Goal: Task Accomplishment & Management: Complete application form

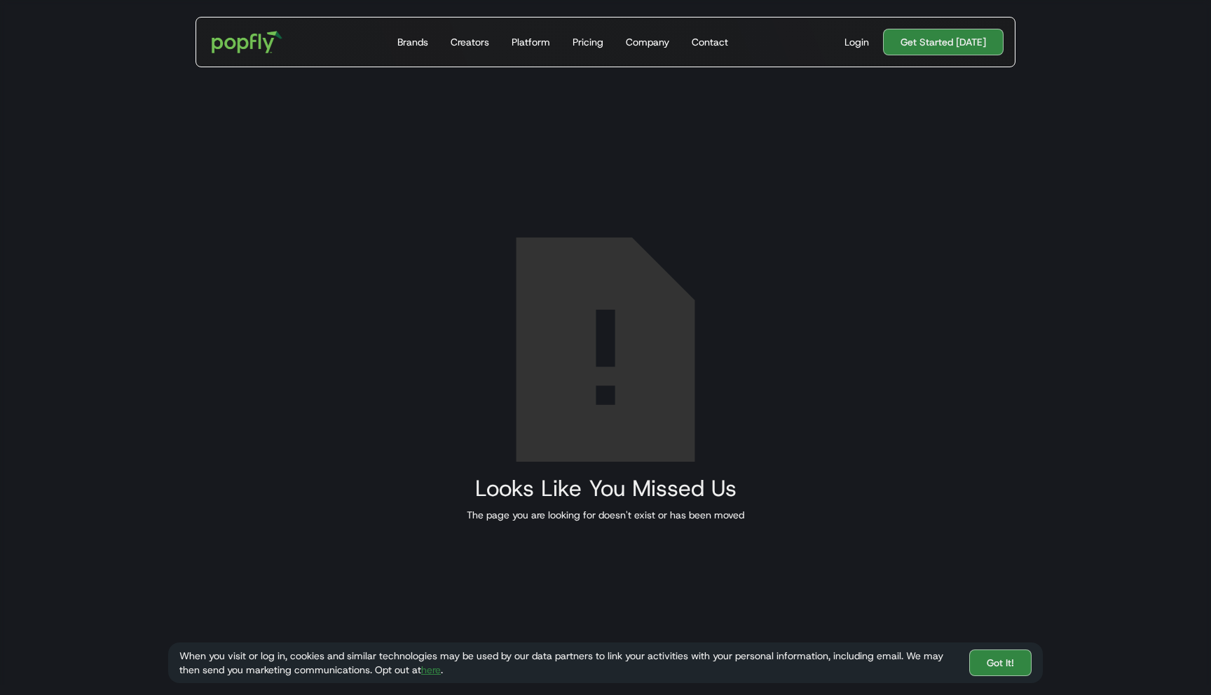
click at [697, 415] on img at bounding box center [605, 350] width 277 height 224
click at [644, 418] on img at bounding box center [605, 350] width 277 height 224
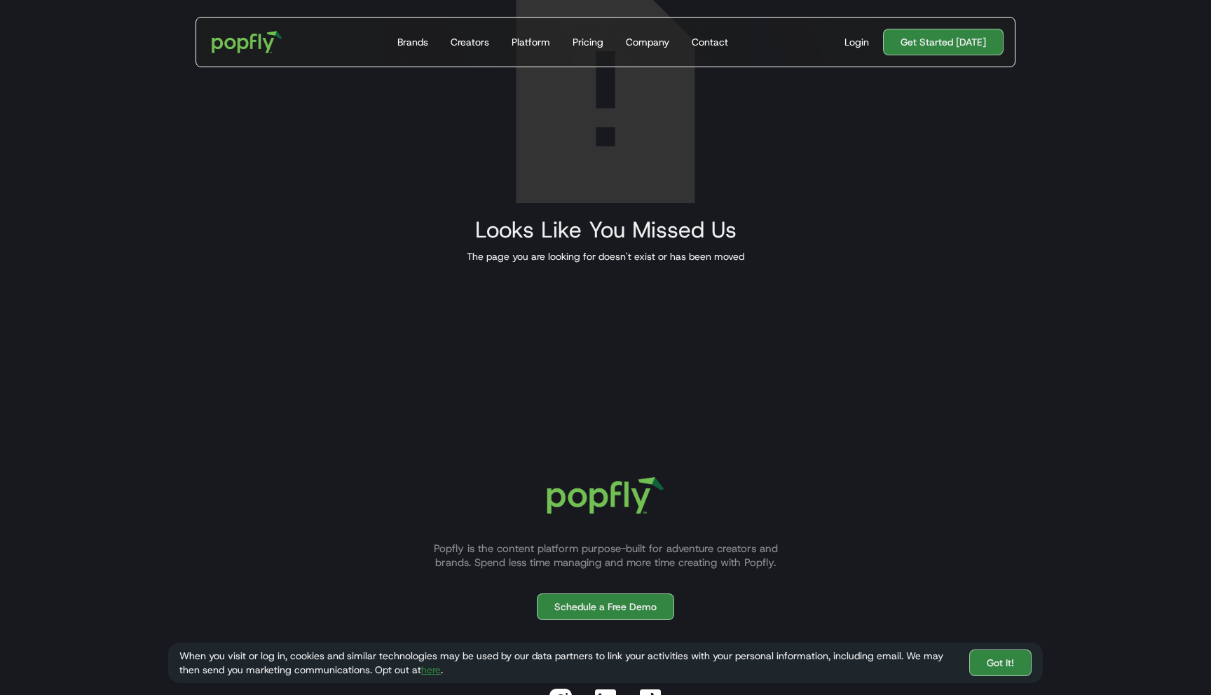
scroll to position [392, 0]
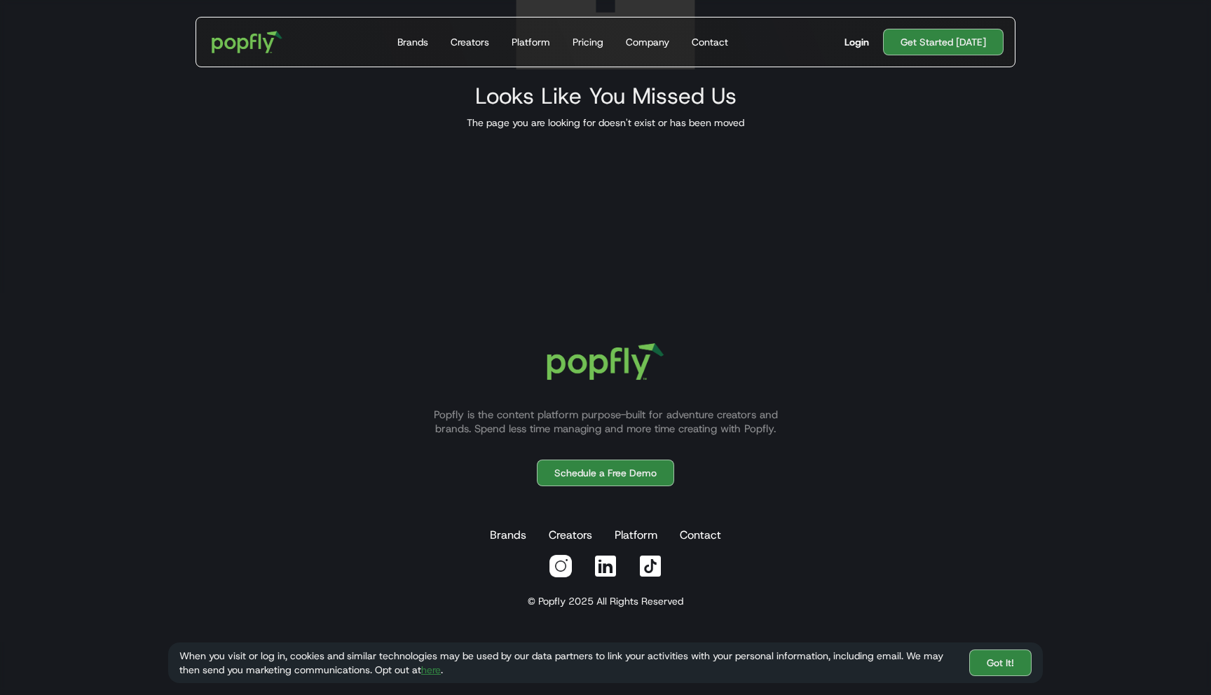
click at [864, 48] on div "Login" at bounding box center [856, 42] width 25 height 14
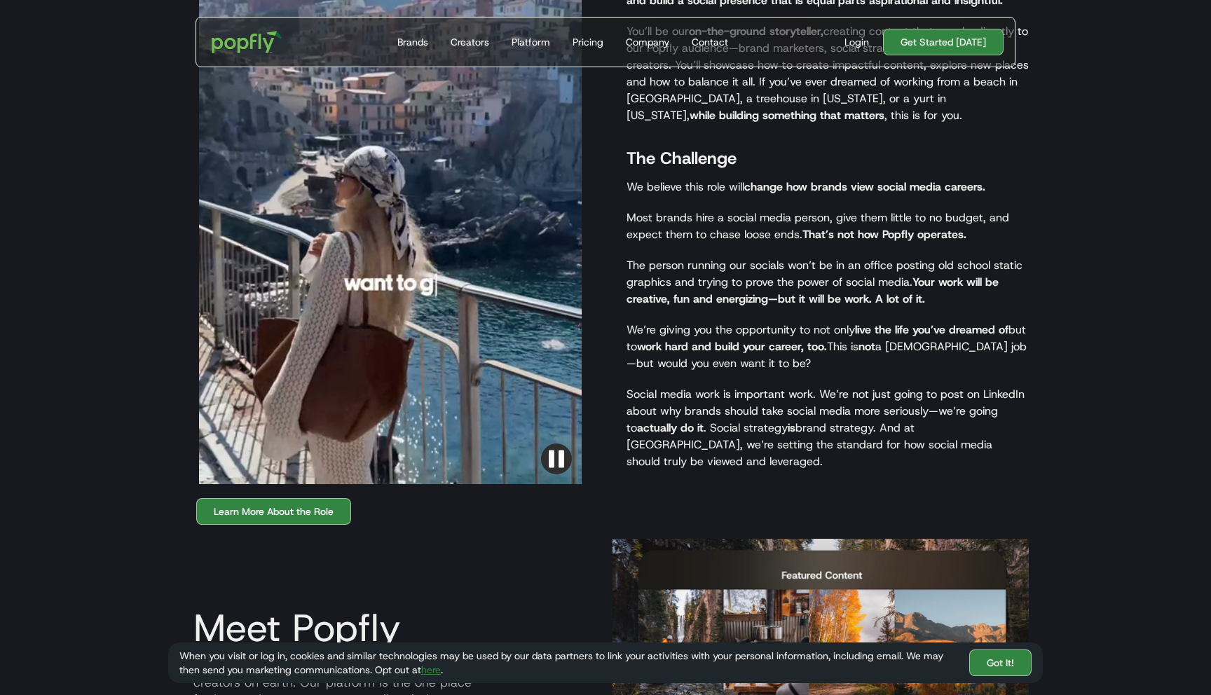
scroll to position [1207, 0]
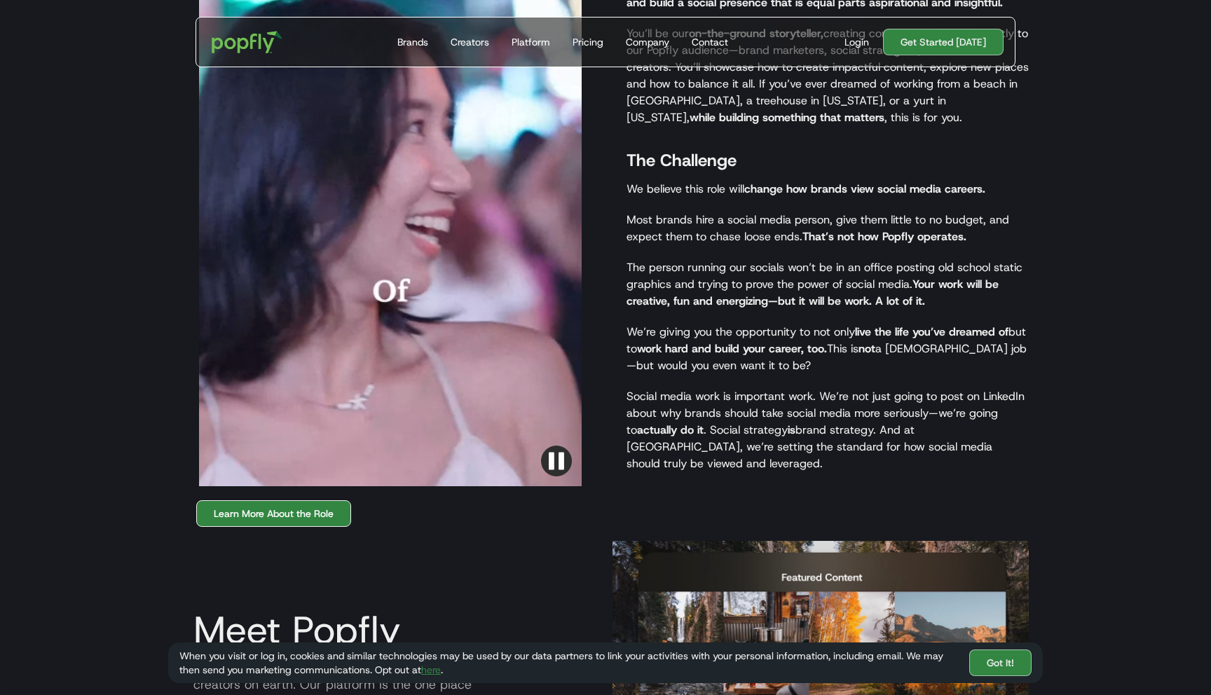
click at [284, 500] on link "Learn More About the Role" at bounding box center [273, 513] width 155 height 27
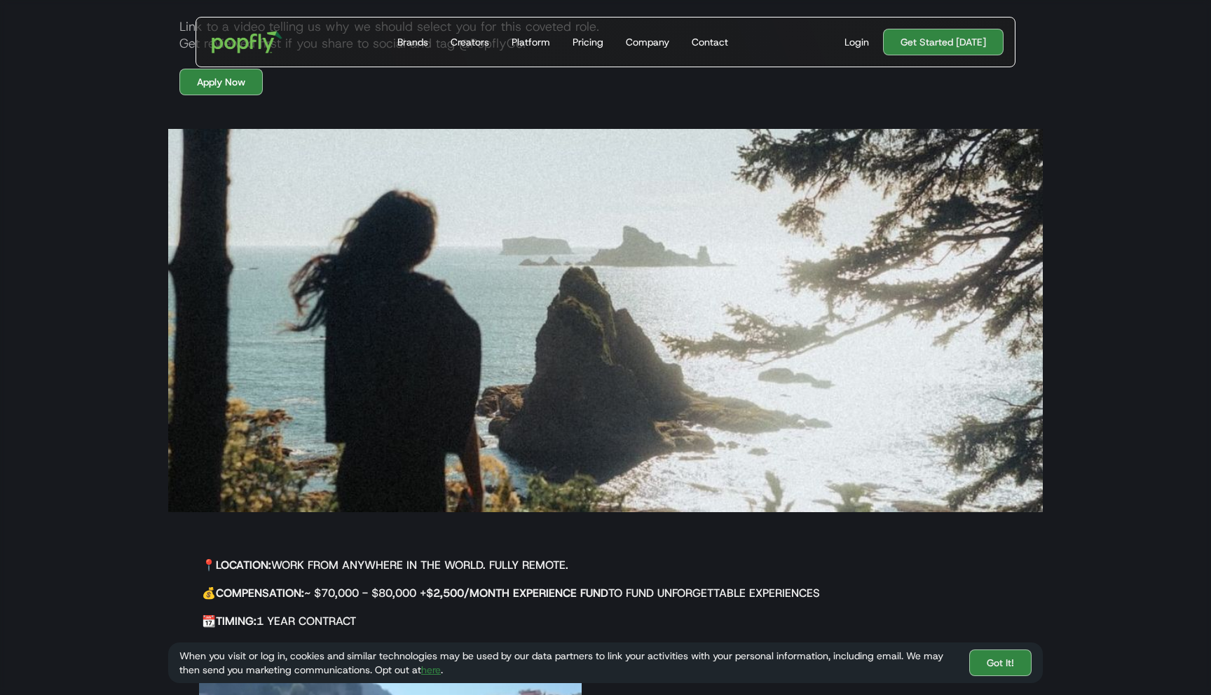
scroll to position [144, 0]
click at [998, 664] on link "Got It!" at bounding box center [1000, 663] width 62 height 27
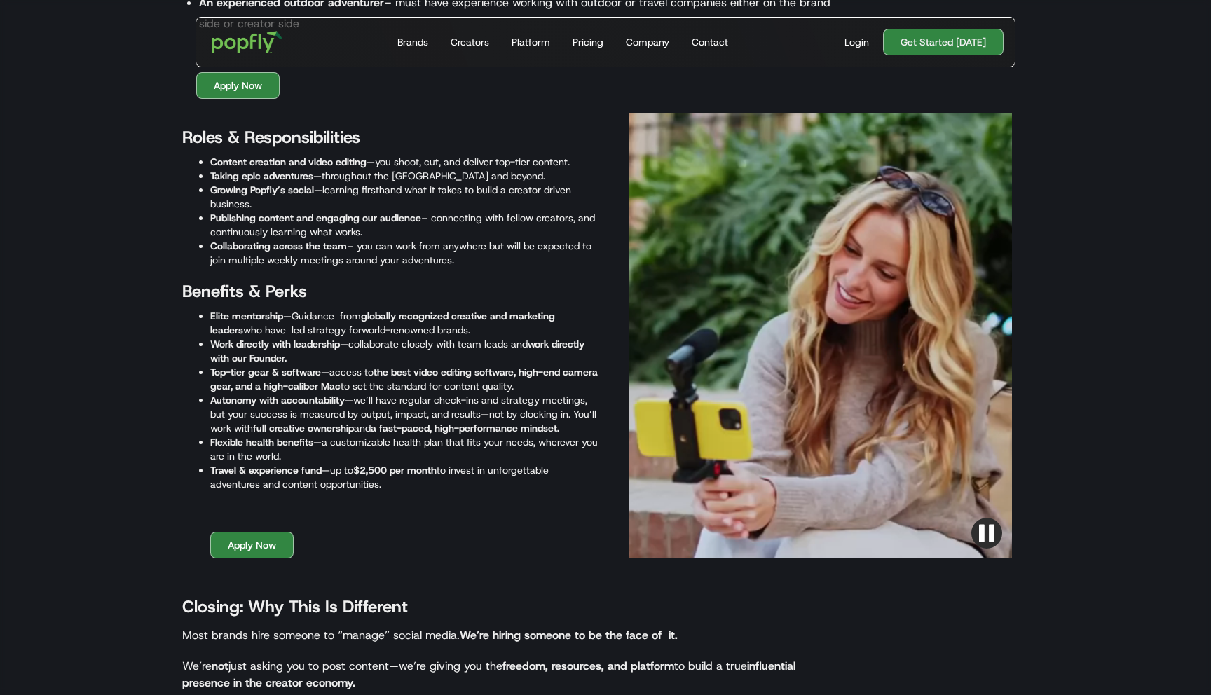
scroll to position [1763, 0]
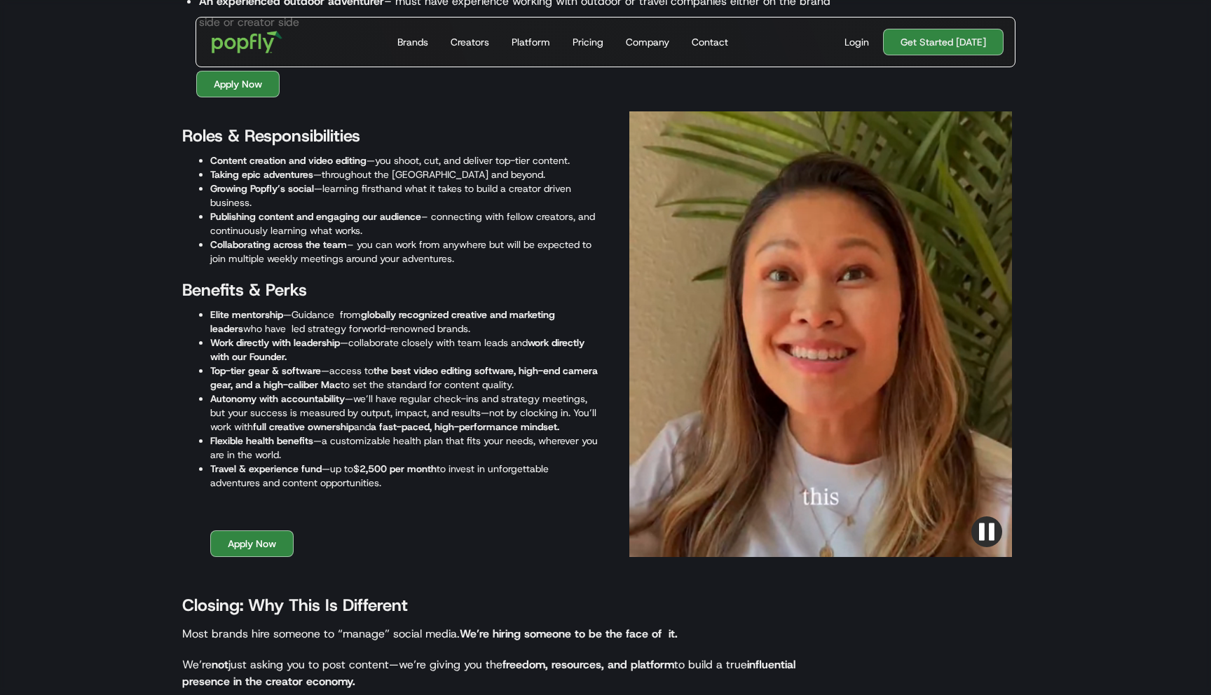
click at [811, 432] on div at bounding box center [820, 334] width 383 height 446
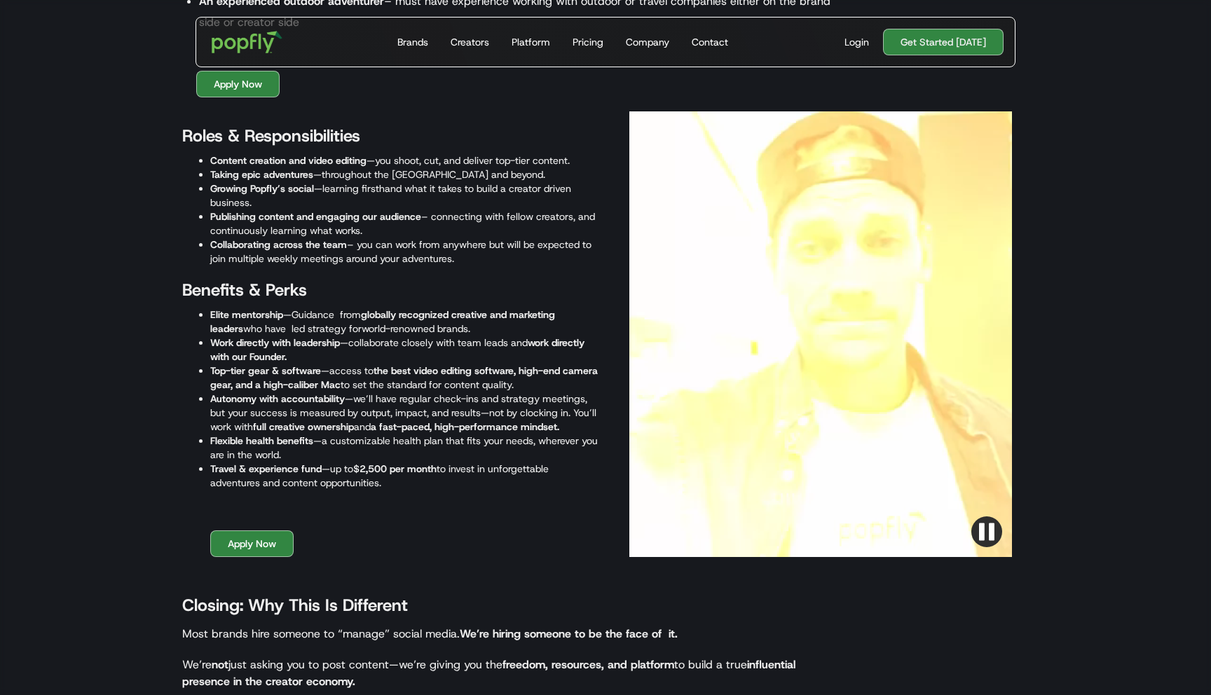
click at [988, 535] on img "button" at bounding box center [986, 531] width 31 height 31
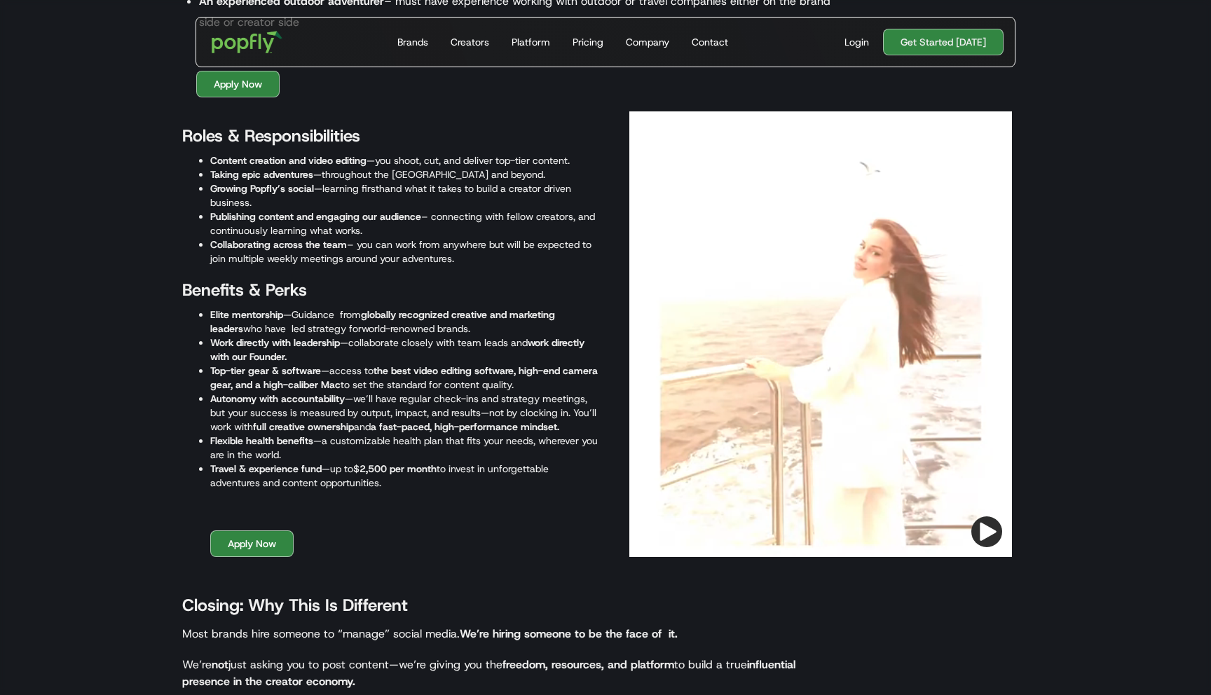
click at [795, 407] on div at bounding box center [820, 334] width 383 height 446
click at [990, 529] on img "button" at bounding box center [986, 531] width 31 height 31
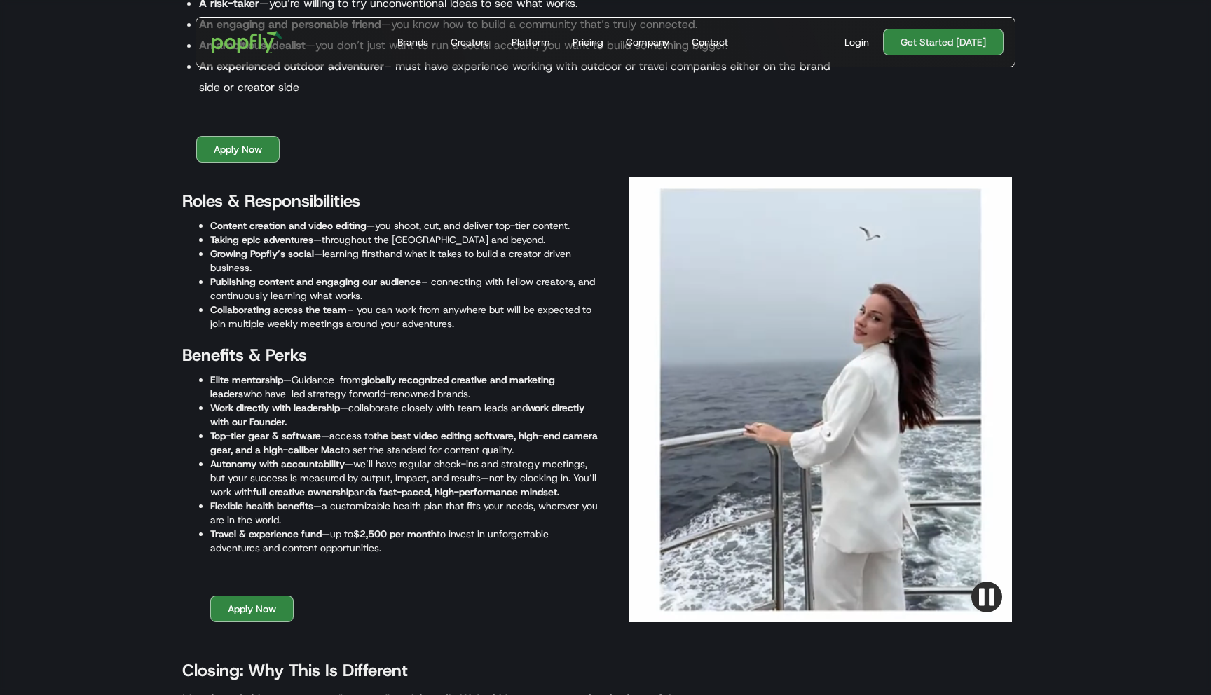
scroll to position [1691, 0]
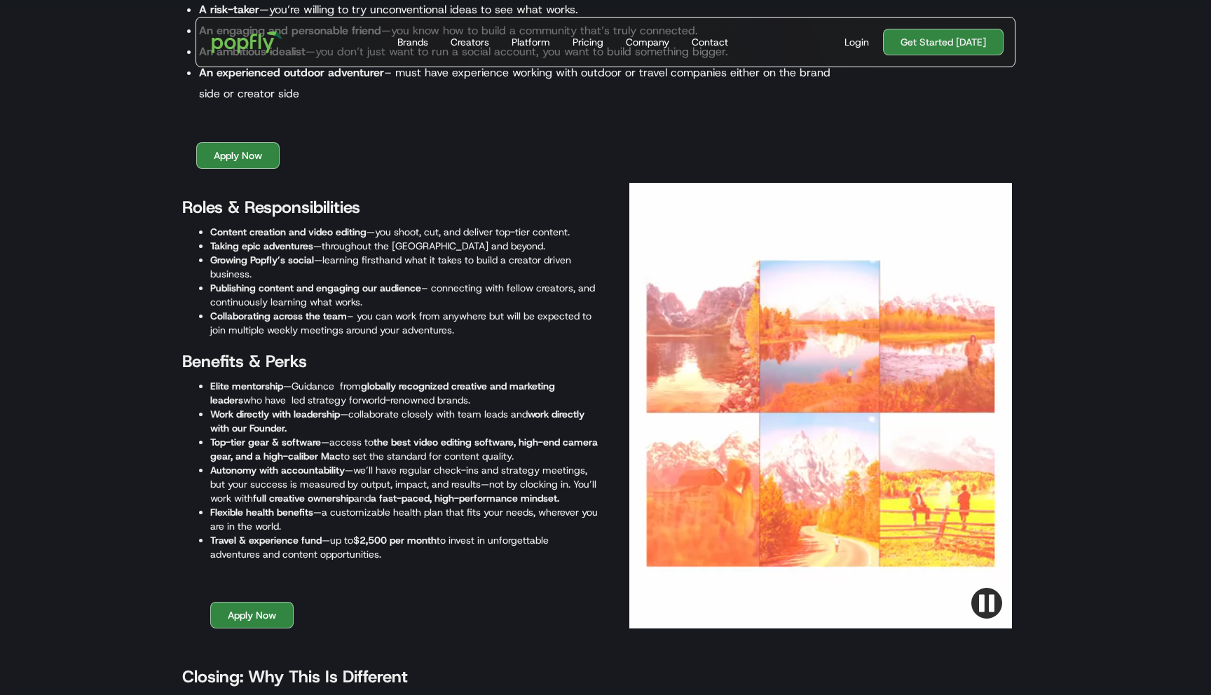
click at [992, 605] on img "button" at bounding box center [986, 603] width 31 height 31
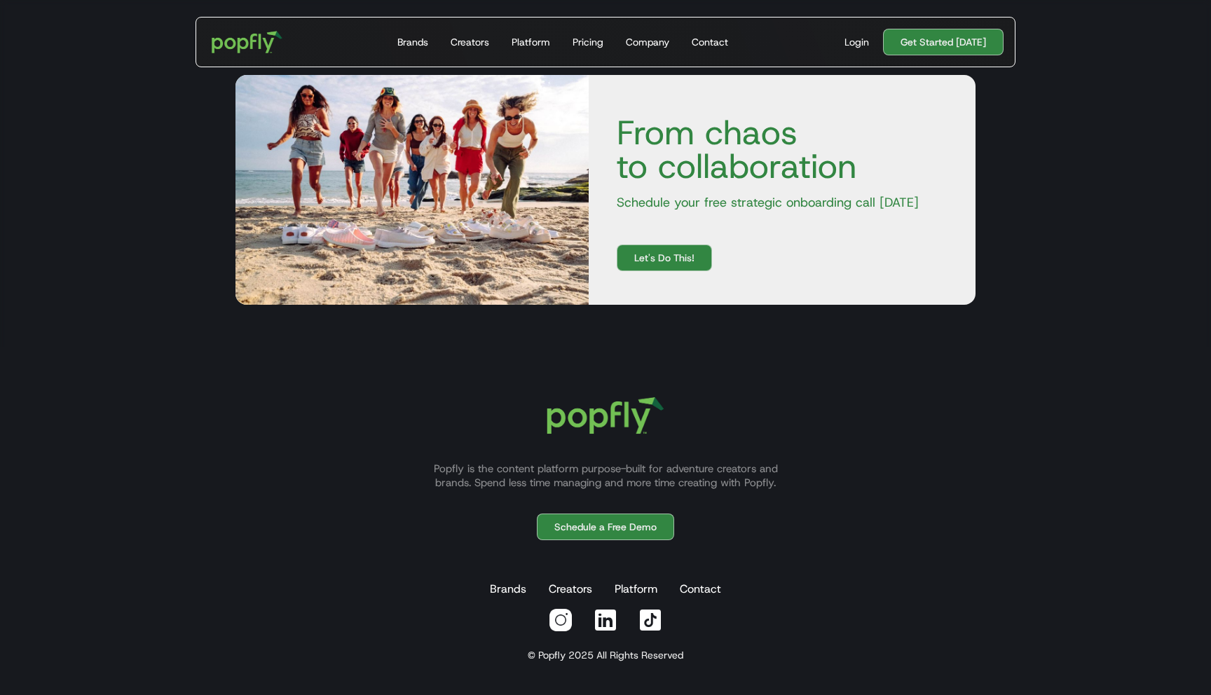
scroll to position [3239, 0]
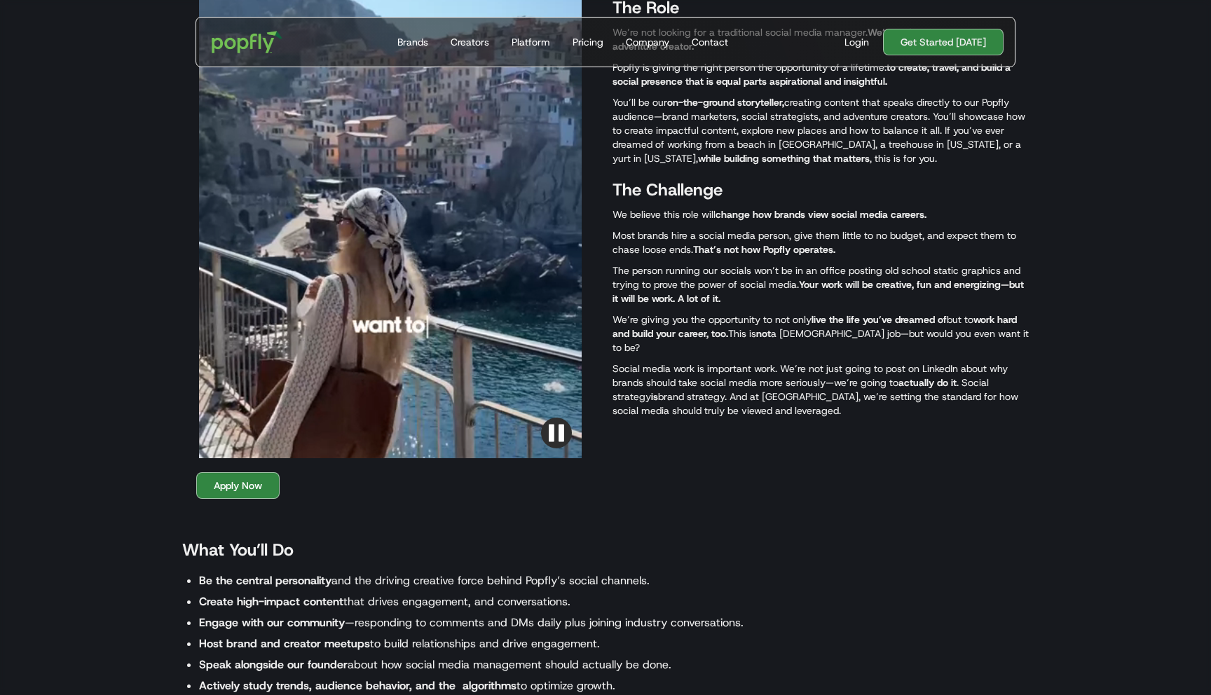
scroll to position [824, 0]
